Goal: Task Accomplishment & Management: Manage account settings

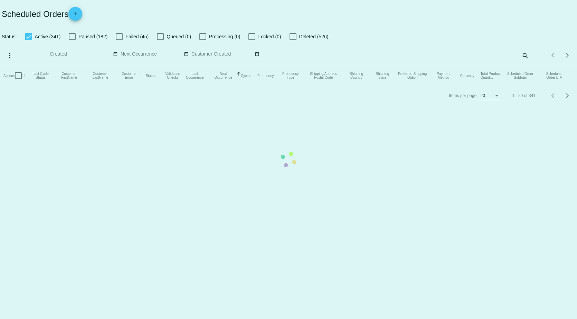
click at [523, 65] on mat-table "Actions Id Last Cycle Status Customer FirstName Customer LastName Customer Emai…" at bounding box center [288, 75] width 577 height 21
click at [525, 65] on mat-table "Actions Id Last Cycle Status Customer FirstName Customer LastName Customer Emai…" at bounding box center [288, 75] width 577 height 21
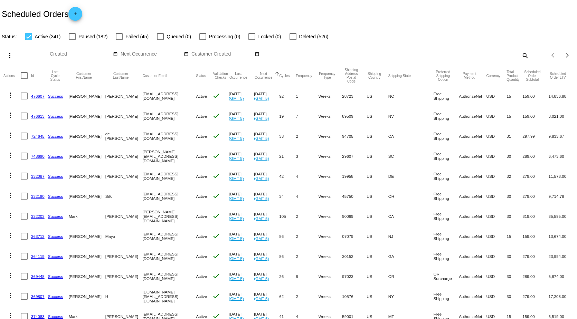
click at [522, 54] on mat-icon "search" at bounding box center [525, 55] width 8 height 11
click at [428, 51] on div "Search" at bounding box center [457, 52] width 144 height 13
type input "mnuchin"
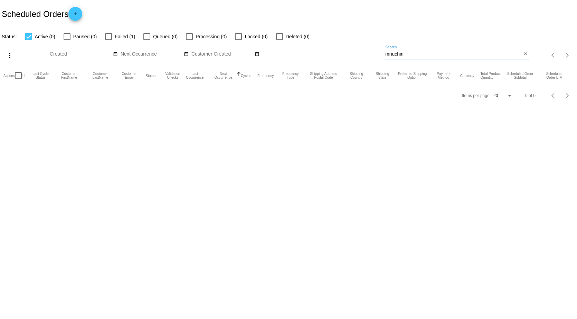
click at [111, 37] on div at bounding box center [108, 36] width 7 height 7
click at [109, 40] on input "Failed (1)" at bounding box center [108, 40] width 0 height 0
checkbox input "true"
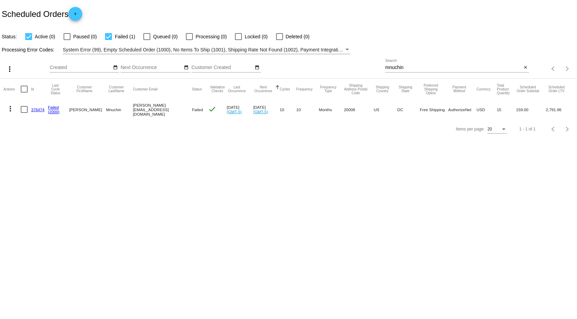
click at [35, 110] on link "376474" at bounding box center [37, 109] width 13 height 4
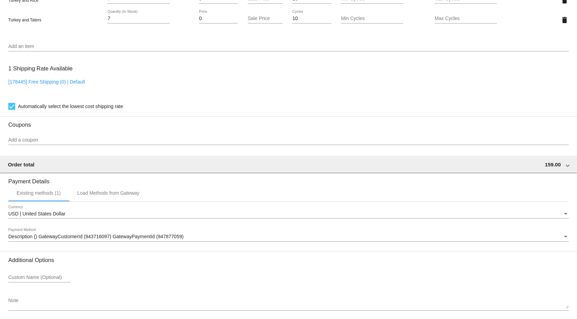
scroll to position [577, 0]
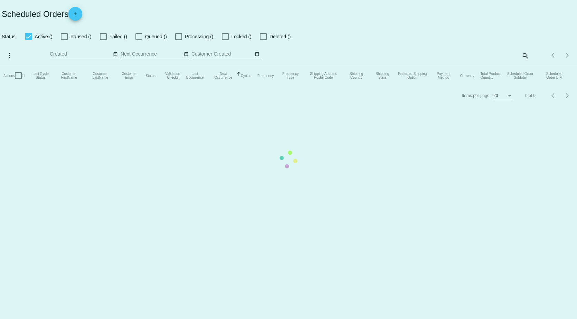
checkbox input "true"
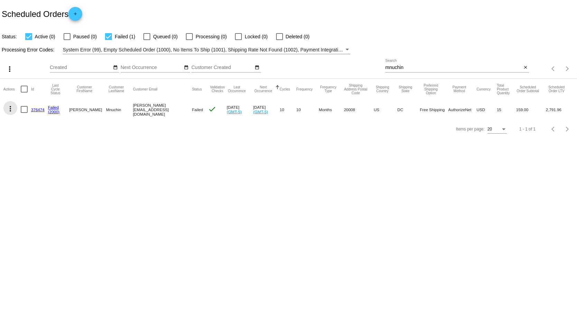
click at [10, 108] on mat-icon "more_vert" at bounding box center [10, 109] width 8 height 8
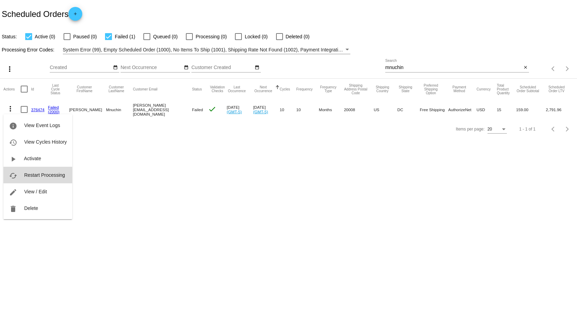
click at [38, 177] on span "Restart Processing" at bounding box center [44, 175] width 41 height 6
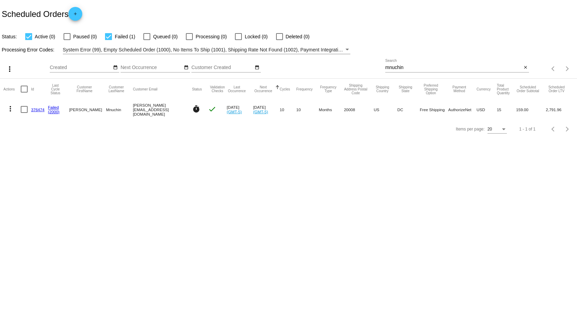
click at [9, 113] on button "more_vert" at bounding box center [10, 108] width 14 height 14
click at [157, 177] on div at bounding box center [288, 159] width 577 height 319
click at [38, 109] on link "376474" at bounding box center [37, 109] width 13 height 4
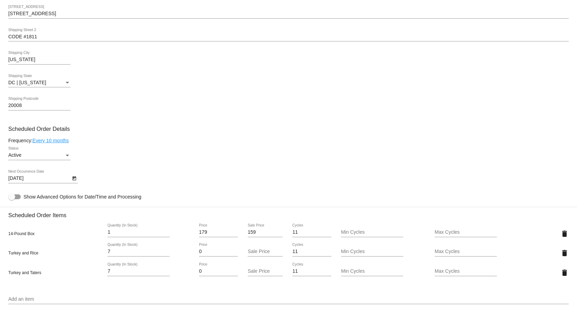
scroll to position [277, 0]
click at [73, 181] on icon "Open calendar" at bounding box center [74, 177] width 5 height 8
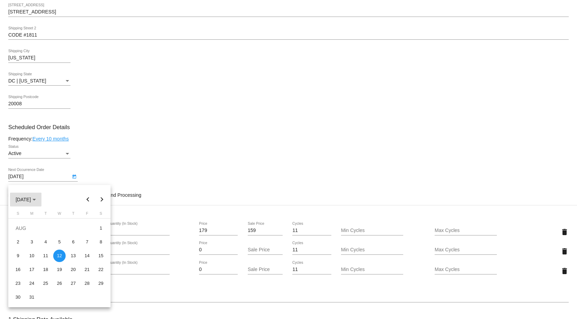
click at [36, 200] on div "Choose month and year" at bounding box center [33, 200] width 3 height 2
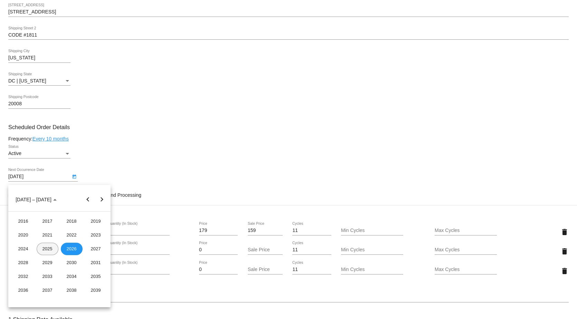
click at [51, 249] on div "2025" at bounding box center [48, 249] width 22 height 12
click at [102, 200] on button "Next year" at bounding box center [102, 200] width 14 height 14
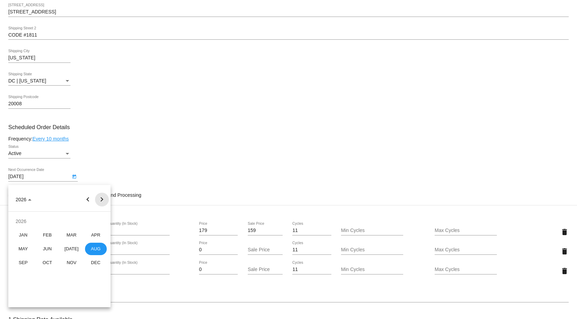
click at [102, 200] on button "Next year" at bounding box center [102, 200] width 14 height 14
click at [90, 198] on button "Previous year" at bounding box center [88, 200] width 14 height 14
click at [90, 199] on button "Previous year" at bounding box center [88, 200] width 14 height 14
click at [68, 262] on div "NOV" at bounding box center [72, 263] width 22 height 12
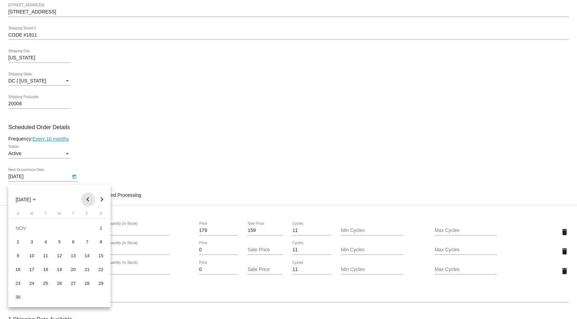
click at [88, 198] on button "Previous month" at bounding box center [88, 200] width 14 height 14
click at [100, 197] on button "Next month" at bounding box center [102, 200] width 14 height 14
click at [32, 242] on div "3" at bounding box center [32, 242] width 12 height 12
type input "11/3/2025"
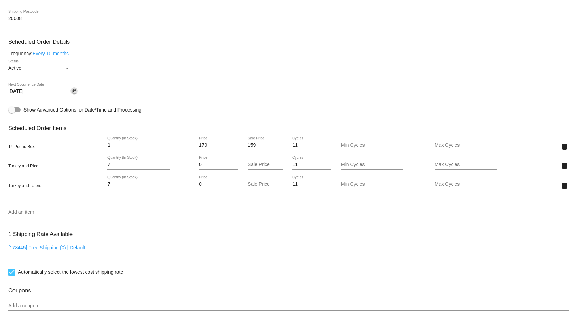
scroll to position [380, 0]
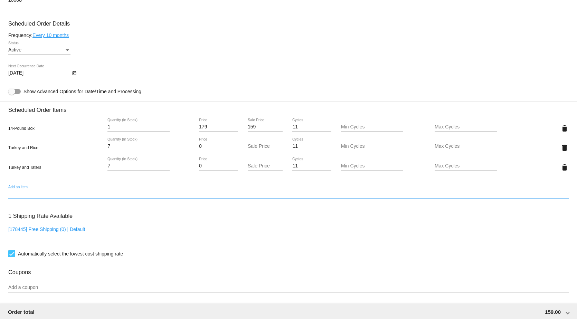
click at [24, 197] on input "Add an item" at bounding box center [288, 194] width 561 height 6
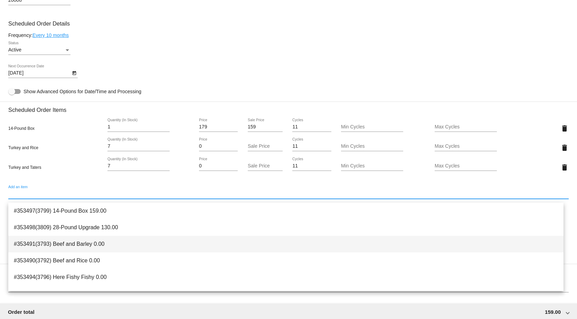
click at [23, 241] on span "#353491(3793) Beef and Barley 0.00" at bounding box center [286, 244] width 544 height 17
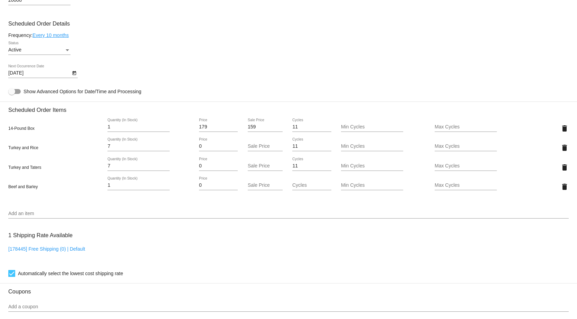
click at [22, 210] on div "Add an item" at bounding box center [288, 211] width 561 height 13
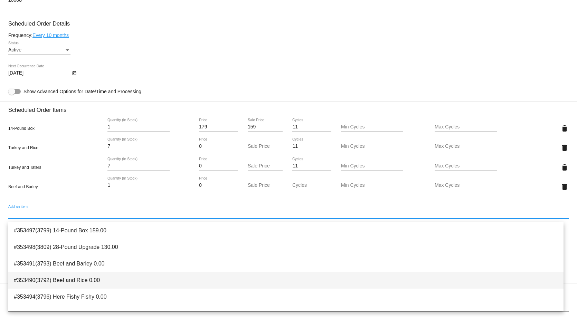
click at [40, 277] on span "#353490(3792) Beef and Rice 0.00" at bounding box center [286, 280] width 544 height 17
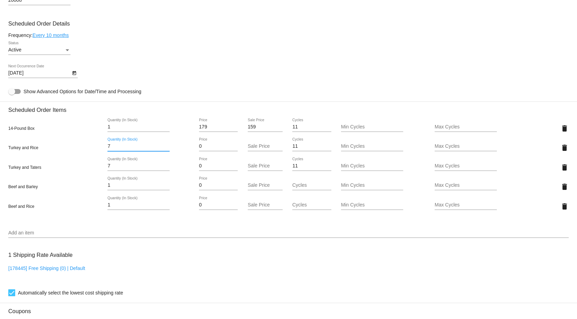
drag, startPoint x: 114, startPoint y: 150, endPoint x: 68, endPoint y: 148, distance: 46.4
click at [69, 148] on div "Turkey and Rice 7 Quantity (In Stock) 0 Price Sale Price 11 Cycles Min Cycles M…" at bounding box center [288, 148] width 561 height 20
type input "4"
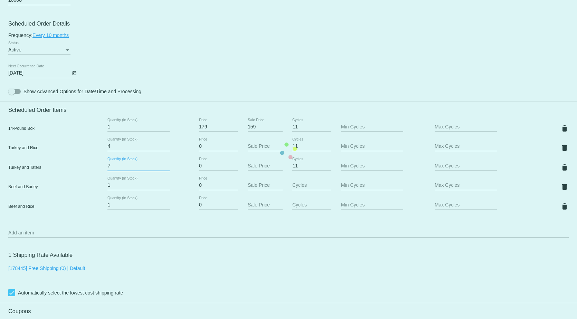
drag, startPoint x: 113, startPoint y: 170, endPoint x: 99, endPoint y: 170, distance: 14.5
click at [99, 170] on mat-card "Customer 1226544: Steven Mnuchin steven@stmpersonal.com Customer Shipping Enter…" at bounding box center [288, 150] width 577 height 769
type input "3"
drag, startPoint x: 113, startPoint y: 186, endPoint x: 99, endPoint y: 186, distance: 14.9
click at [99, 186] on mat-card "Customer 1226544: Steven Mnuchin steven@stmpersonal.com Customer Shipping Enter…" at bounding box center [288, 150] width 577 height 769
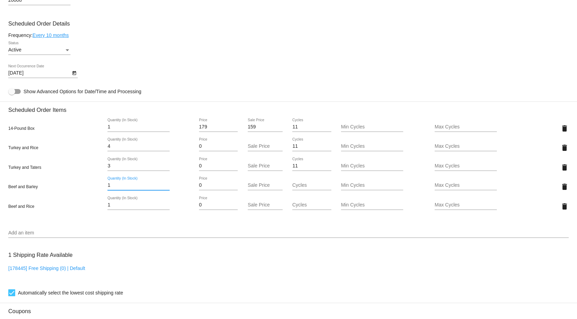
drag, startPoint x: 119, startPoint y: 190, endPoint x: 91, endPoint y: 189, distance: 28.4
click at [90, 188] on div "Beef and Barley 1 Quantity (In Stock) 0 Price Sale Price Cycles Min Cycles Max …" at bounding box center [288, 187] width 561 height 20
type input "3"
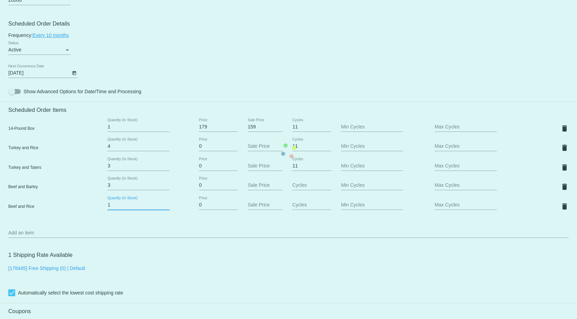
drag, startPoint x: 113, startPoint y: 208, endPoint x: 101, endPoint y: 208, distance: 11.4
click at [101, 208] on mat-card "Customer 1226544: Steven Mnuchin steven@stmpersonal.com Customer Shipping Enter…" at bounding box center [288, 150] width 577 height 769
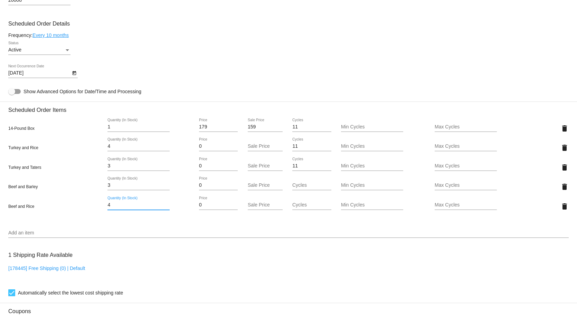
type input "4"
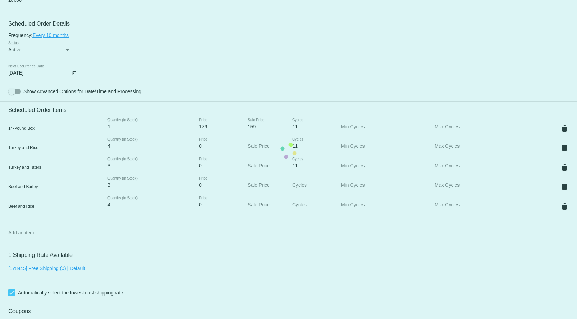
click at [245, 66] on mat-card "Customer 1226544: Steven Mnuchin steven@stmpersonal.com Customer Shipping Enter…" at bounding box center [288, 150] width 577 height 769
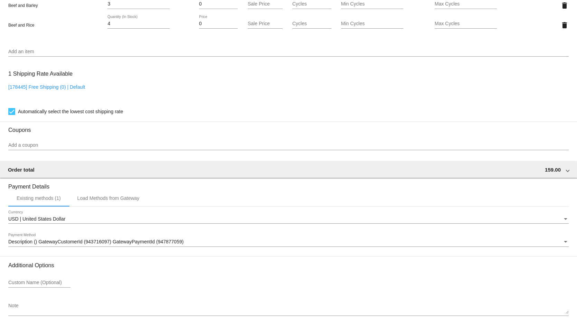
scroll to position [601, 0]
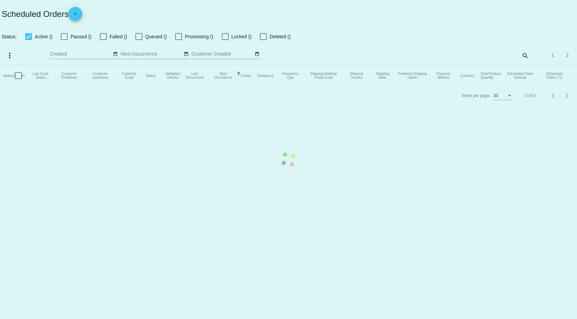
checkbox input "true"
